Goal: Task Accomplishment & Management: Use online tool/utility

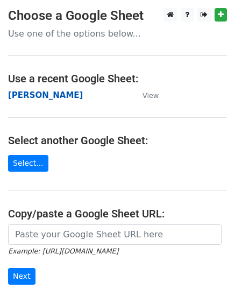
click at [44, 94] on strong "[PERSON_NAME]" at bounding box center [45, 95] width 75 height 10
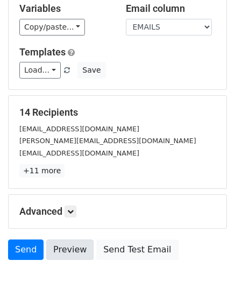
scroll to position [169, 0]
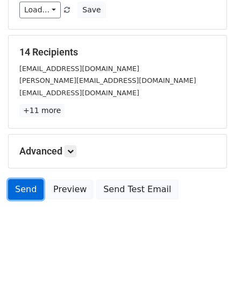
click at [28, 194] on link "Send" at bounding box center [25, 189] width 35 height 20
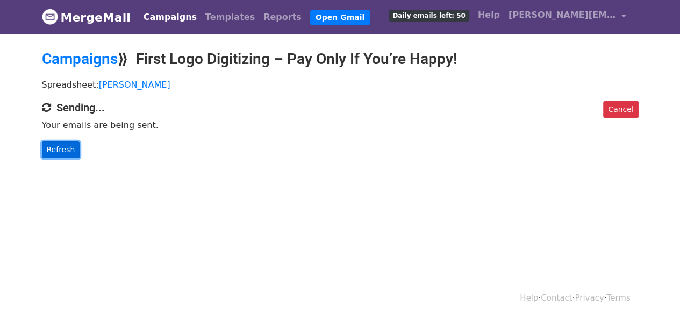
click at [52, 151] on link "Refresh" at bounding box center [61, 149] width 38 height 17
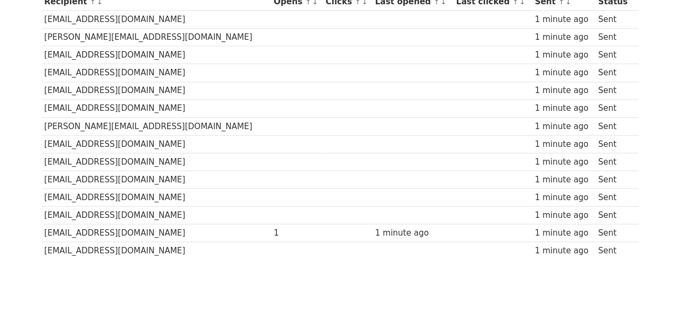
scroll to position [147, 0]
